Goal: Complete application form

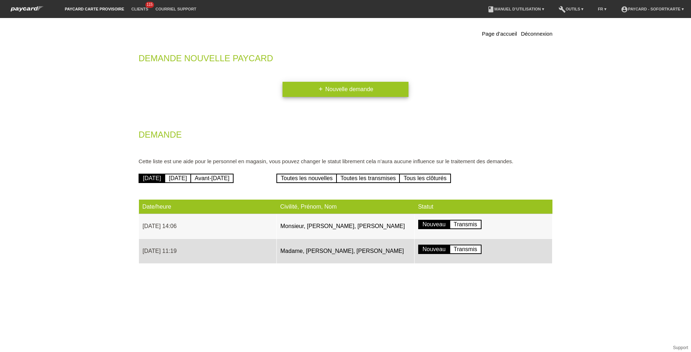
click at [307, 90] on link "add Nouvelle demande" at bounding box center [346, 89] width 126 height 15
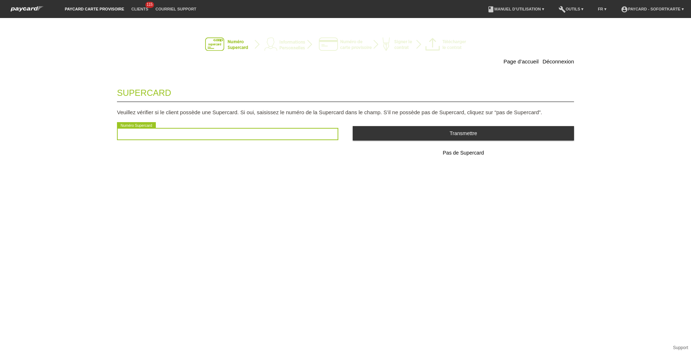
click at [233, 134] on input "text" at bounding box center [227, 134] width 221 height 12
type input "2501062773638"
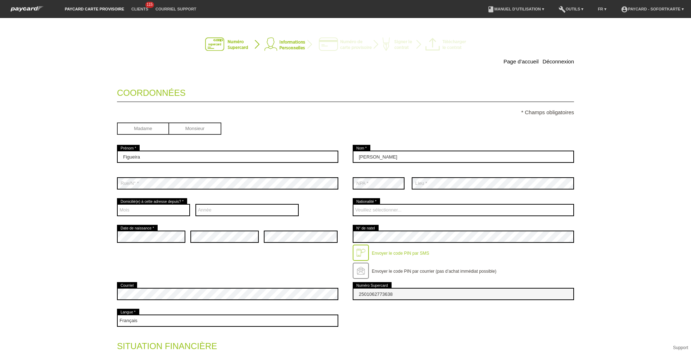
click at [136, 125] on input "radio" at bounding box center [143, 127] width 52 height 11
radio input "true"
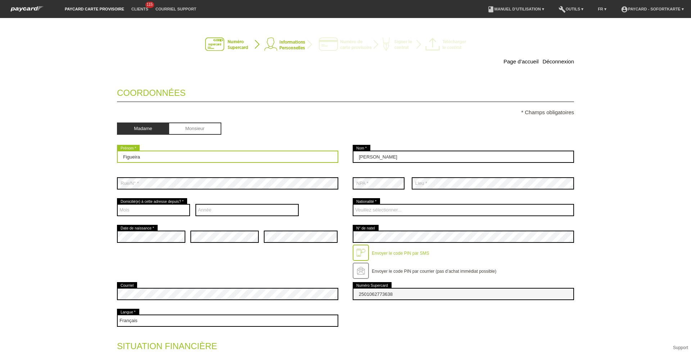
click at [166, 160] on input "Figueira" at bounding box center [227, 157] width 221 height 12
type input "[PERSON_NAME]"
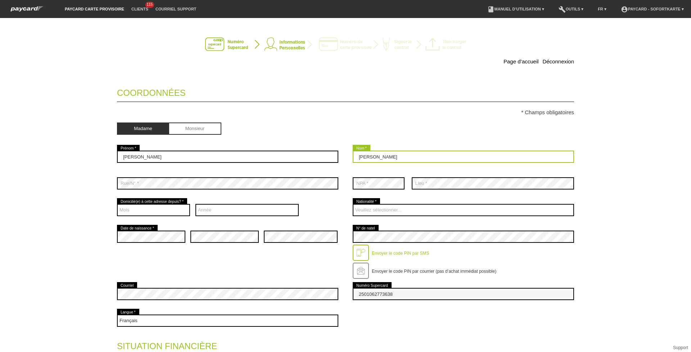
click at [381, 156] on input "[PERSON_NAME]" at bounding box center [463, 157] width 221 height 12
type input "[PERSON_NAME]"
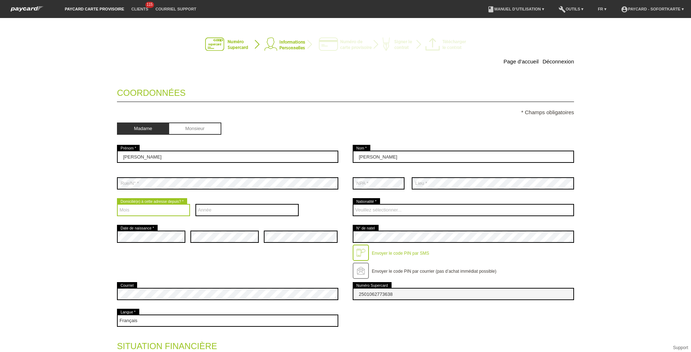
click at [164, 209] on select "Mois 01 02 03 04 05 06 07 08 09 10 11 12" at bounding box center [153, 210] width 73 height 12
select select "05"
click at [117, 204] on select "Mois 01 02 03 04 05 06 07 08 09 10 11 12" at bounding box center [153, 210] width 73 height 12
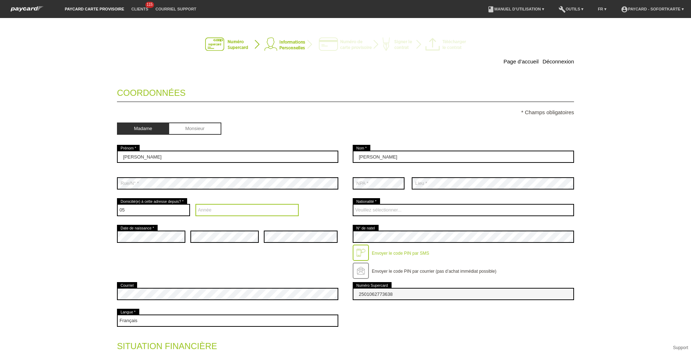
click at [226, 208] on select "Année 2025 2024 2023 2022 2021 2020 2019 2018 2017 2016" at bounding box center [248, 210] width 104 height 12
select select "2012"
click at [196, 204] on select "Année 2025 2024 2023 2022 2021 2020 2019 2018 2017 2016" at bounding box center [248, 210] width 104 height 12
click at [163, 218] on div "Mois 01 02 03 04 05 06 07 08 09 10 11 12 error" at bounding box center [153, 210] width 73 height 27
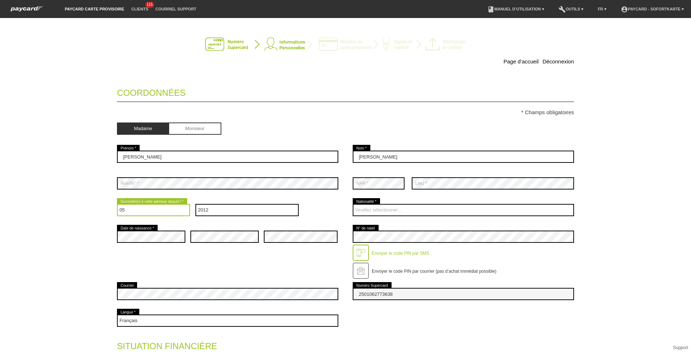
click at [161, 211] on select "Mois 01 02 03 04 05 06 07 08 09 10 11 12" at bounding box center [153, 210] width 73 height 12
select select "02"
click at [117, 204] on select "Mois 01 02 03 04 05 06 07 08 09 10 11 12" at bounding box center [153, 210] width 73 height 12
click at [45, 225] on div "Page d’accueil Déconnexion Coordonnées * Champs obligatoires Madame Monsieur er…" at bounding box center [345, 185] width 691 height 334
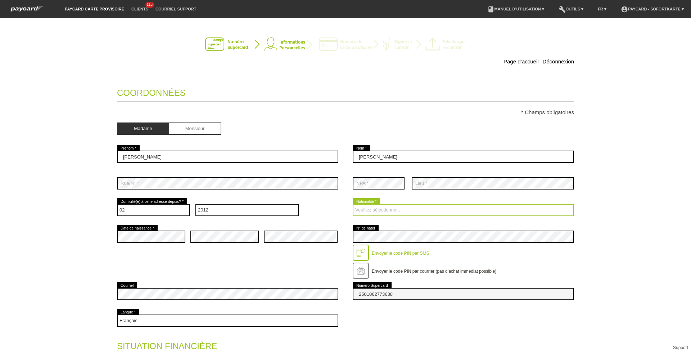
click at [377, 213] on select "Veuillez sélectionner... [GEOGRAPHIC_DATA] [GEOGRAPHIC_DATA] [GEOGRAPHIC_DATA] …" at bounding box center [463, 210] width 221 height 12
select select "PT"
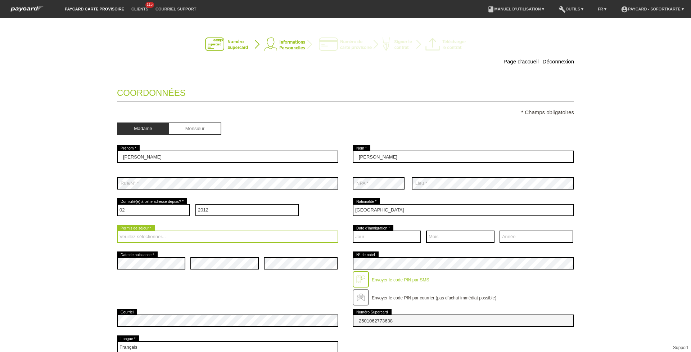
drag, startPoint x: 201, startPoint y: 231, endPoint x: 196, endPoint y: 236, distance: 6.9
click at [201, 231] on select "Veuillez sélectionner... C B B - Statut de réfugié Autre" at bounding box center [227, 236] width 221 height 12
select select "C"
click at [117, 230] on select "Veuillez sélectionner... C B B - Statut de réfugié Autre" at bounding box center [227, 236] width 221 height 12
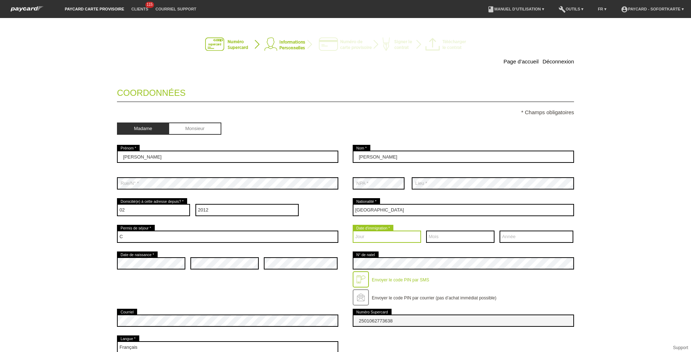
click at [375, 238] on select "Jour 01 02 03 04 05 06 07 08 09 10 11 12 13 14 15 16 17" at bounding box center [387, 236] width 68 height 12
select select "04"
click at [353, 230] on select "Jour 01 02 03 04 05 06 07 08 09 10 11 12 13 14 15 16 17" at bounding box center [387, 236] width 68 height 12
click at [446, 237] on select "Mois 01 02 03 04 05 06 07 08 09 10 11 12" at bounding box center [460, 236] width 68 height 12
select select "02"
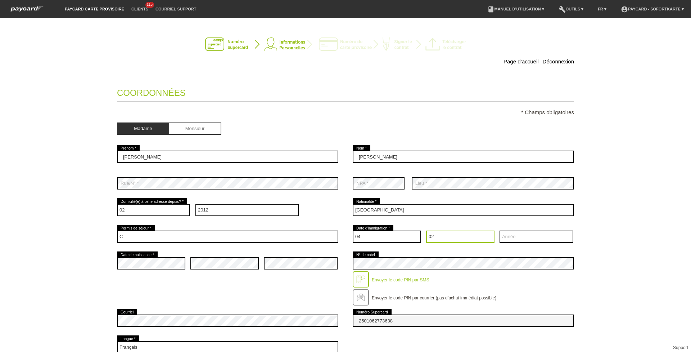
click at [426, 230] on select "Mois 01 02 03 04 05 06 07 08 09 10 11 12" at bounding box center [460, 236] width 68 height 12
click at [537, 235] on select "Année 2025 2024 2023 2022 2021 2020 2019 2018 2017 2016" at bounding box center [537, 236] width 74 height 12
select select "2012"
click at [500, 230] on select "Année 2025 2024 2023 2022 2021 2020 2019 2018 2017 2016" at bounding box center [537, 236] width 74 height 12
click at [36, 250] on div "Page d’accueil Déconnexion Coordonnées * Champs obligatoires Madame Monsieur er…" at bounding box center [345, 185] width 691 height 334
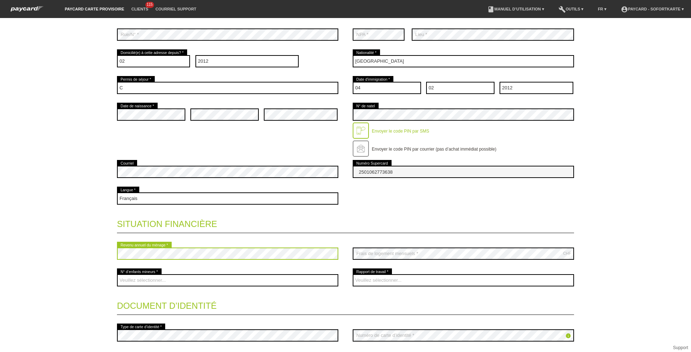
scroll to position [149, 0]
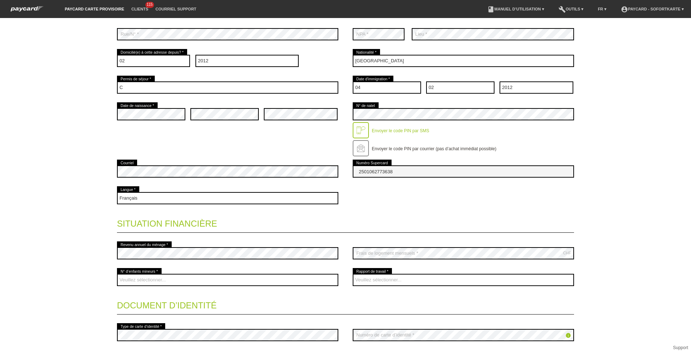
click at [89, 237] on div "Page d’accueil Déconnexion Coordonnées * Champs obligatoires Madame Monsieur er…" at bounding box center [345, 185] width 691 height 334
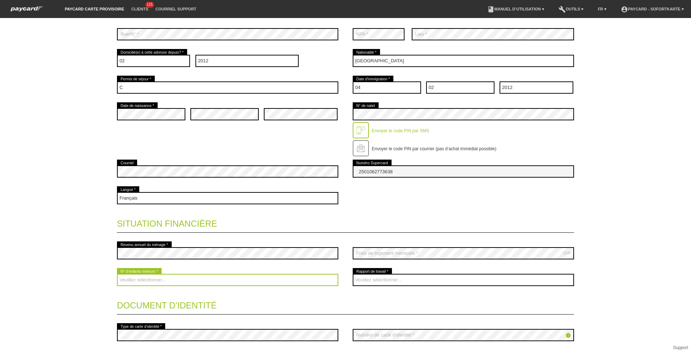
click at [223, 279] on select "Veuillez sélectionner... 0 1 2 3 4 5 6 7 8 9" at bounding box center [227, 280] width 221 height 12
select select "1"
click at [117, 274] on select "Veuillez sélectionner... 0 1 2 3 4 5 6 7 8 9" at bounding box center [227, 280] width 221 height 12
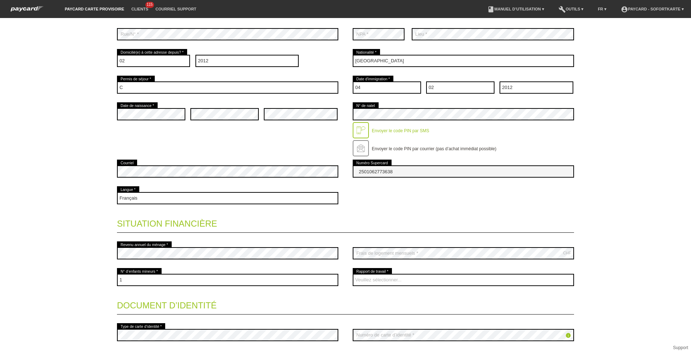
click at [42, 206] on div "Page d’accueil Déconnexion Coordonnées * Champs obligatoires Madame Monsieur er…" at bounding box center [345, 185] width 691 height 334
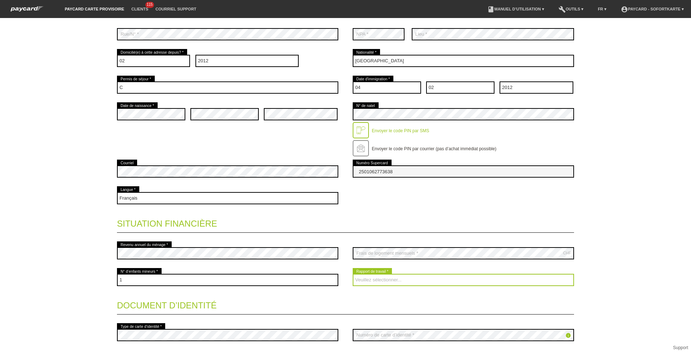
click at [363, 276] on select "Veuillez sélectionner... A durée indéterminée A durée déterminée Apprenti/étudi…" at bounding box center [463, 280] width 221 height 12
select select "UNLIMITED"
click at [353, 274] on select "Veuillez sélectionner... A durée indéterminée A durée déterminée Apprenti/étudi…" at bounding box center [463, 280] width 221 height 12
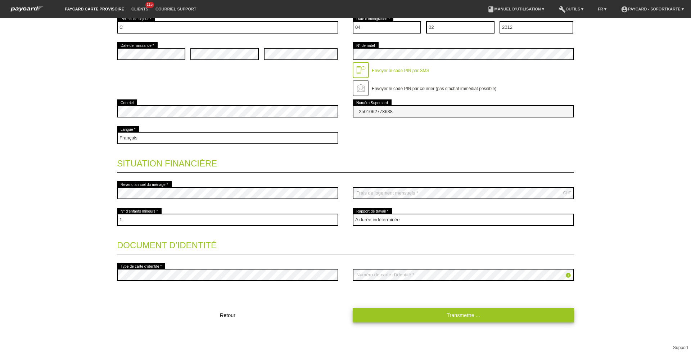
click at [425, 313] on link "Transmettre ..." at bounding box center [463, 315] width 221 height 14
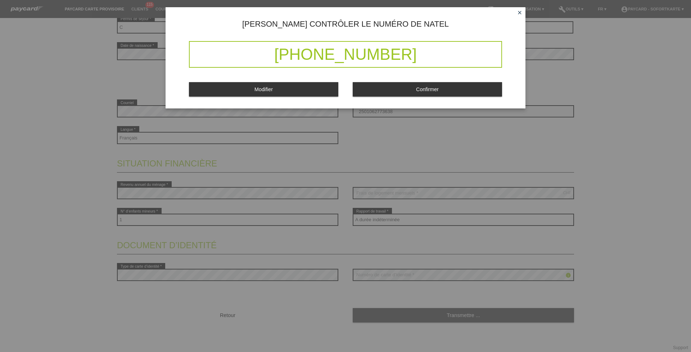
drag, startPoint x: 274, startPoint y: 54, endPoint x: 414, endPoint y: 61, distance: 140.3
click at [414, 61] on div "[PHONE_NUMBER]" at bounding box center [345, 54] width 313 height 27
drag, startPoint x: 414, startPoint y: 61, endPoint x: 431, endPoint y: 87, distance: 31.7
click at [431, 87] on span "Confirmer" at bounding box center [427, 89] width 23 height 6
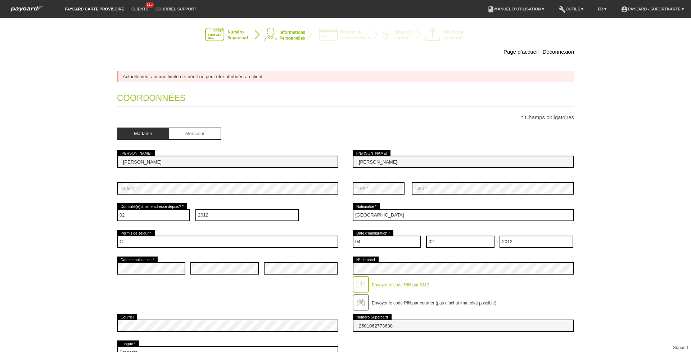
scroll to position [0, 0]
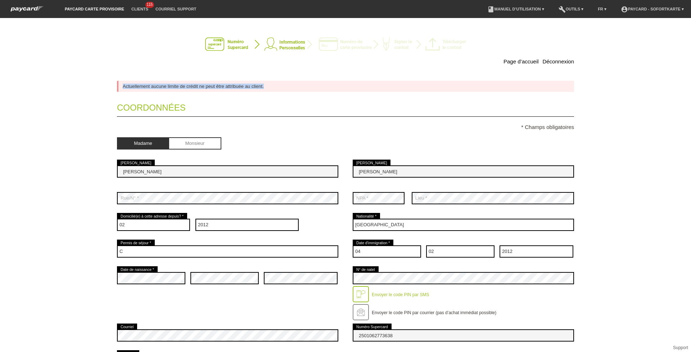
drag, startPoint x: 117, startPoint y: 85, endPoint x: 286, endPoint y: 89, distance: 168.9
click at [286, 89] on div "Actuellement aucune limite de crédit ne peut être attribuée au client." at bounding box center [345, 86] width 457 height 11
drag, startPoint x: 286, startPoint y: 89, endPoint x: 263, endPoint y: 68, distance: 31.6
click at [263, 68] on div "Page d’accueil Déconnexion Actuellement aucune limite de crédit ne peut être at…" at bounding box center [346, 296] width 504 height 543
